Goal: Find specific page/section: Find specific page/section

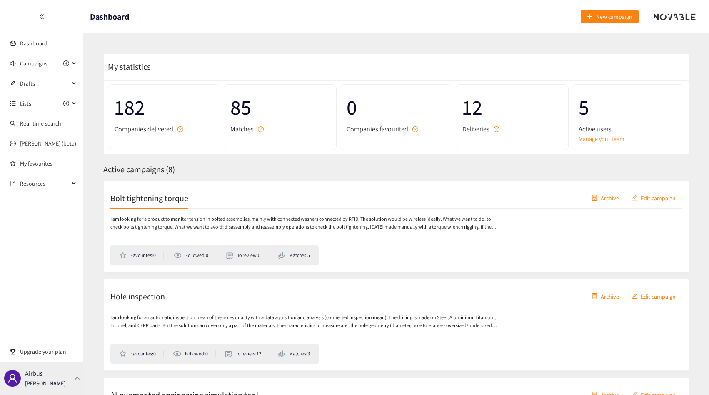
click at [56, 374] on div "Airbus [PERSON_NAME]" at bounding box center [45, 378] width 40 height 13
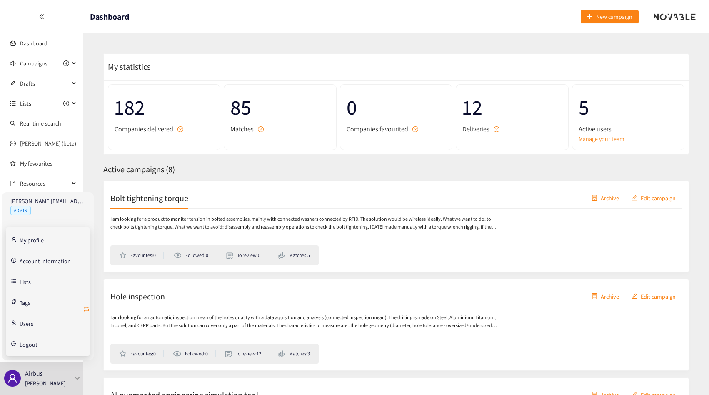
click at [86, 307] on icon "retweet" at bounding box center [86, 308] width 5 height 5
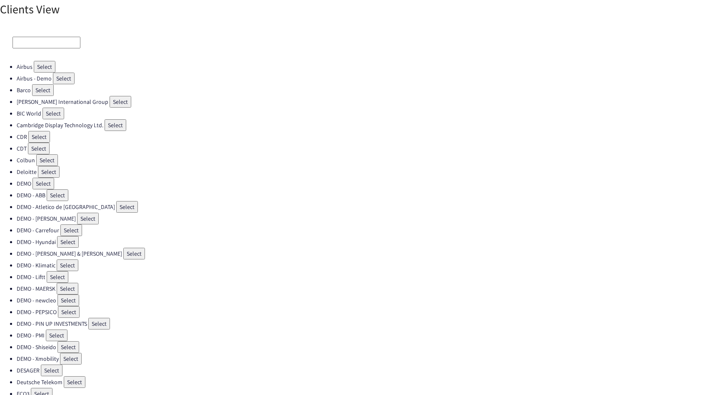
click at [30, 36] on div at bounding box center [354, 42] width 709 height 37
click at [30, 40] on input at bounding box center [47, 43] width 68 height 12
type input "'"
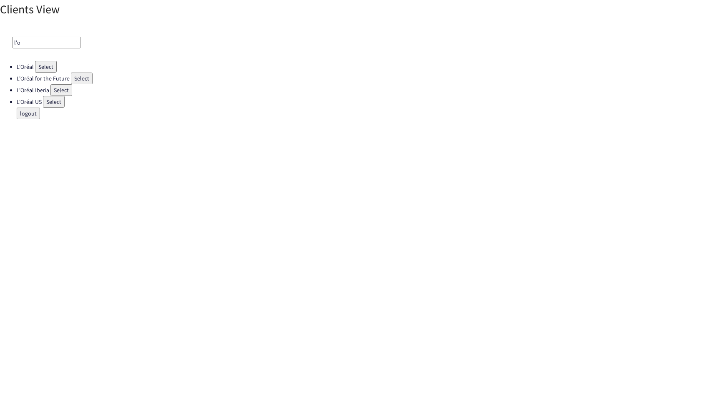
type input "l'o"
click at [39, 62] on button "Select" at bounding box center [46, 67] width 22 height 12
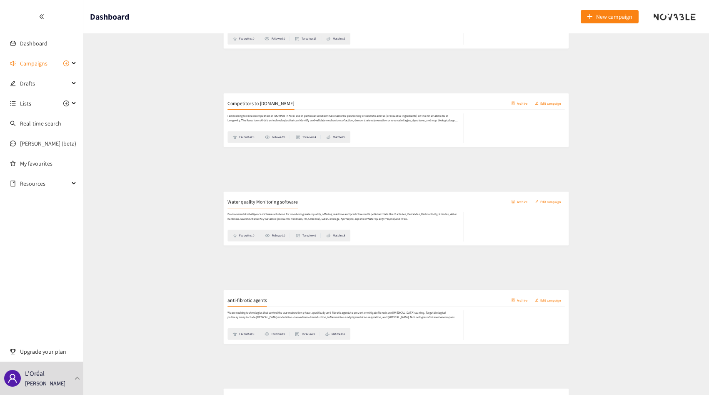
scroll to position [386, 0]
